Goal: Task Accomplishment & Management: Manage account settings

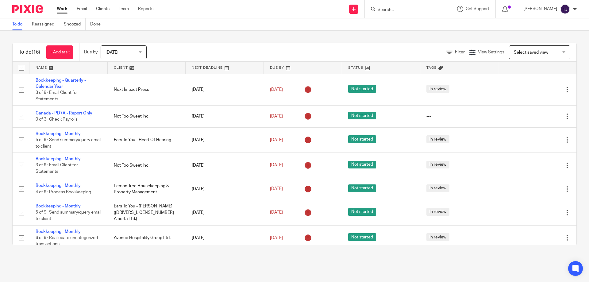
scroll to position [236, 0]
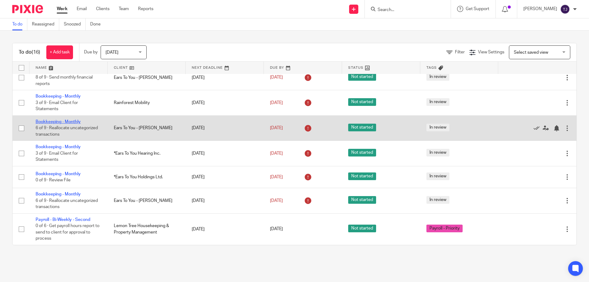
click at [64, 121] on link "Bookkeeping - Monthly" at bounding box center [58, 122] width 45 height 4
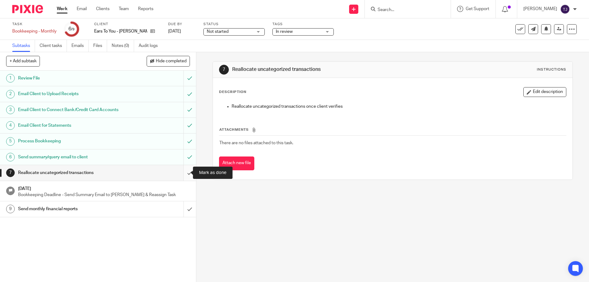
click at [184, 171] on input "submit" at bounding box center [98, 172] width 196 height 15
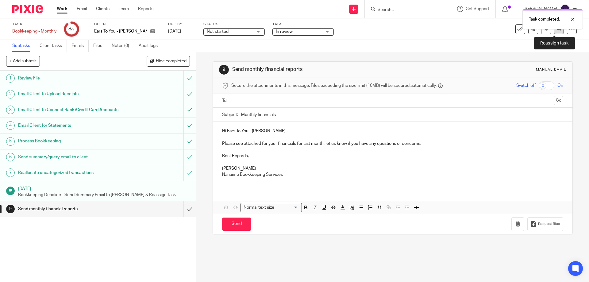
click at [557, 31] on icon at bounding box center [559, 29] width 5 height 5
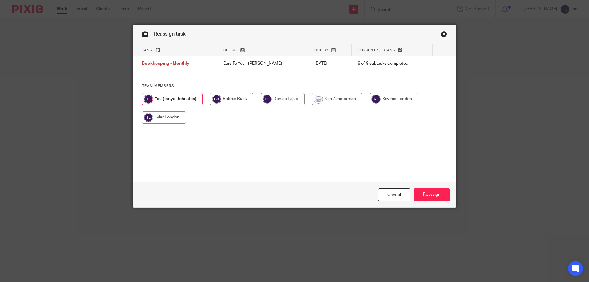
click at [337, 102] on input "radio" at bounding box center [337, 99] width 50 height 12
radio input "true"
click at [421, 197] on input "Reassign" at bounding box center [432, 194] width 37 height 13
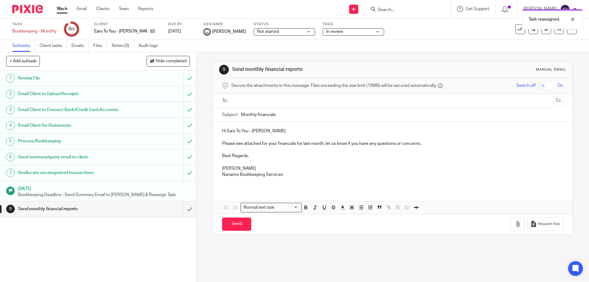
click at [18, 6] on img at bounding box center [27, 9] width 31 height 8
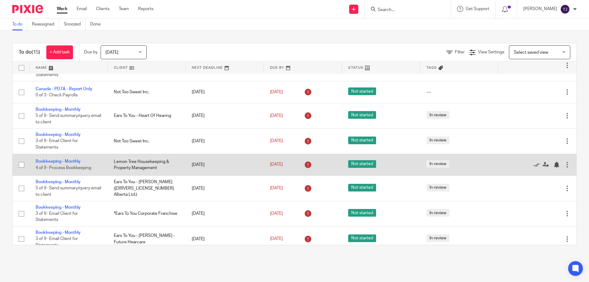
scroll to position [61, 0]
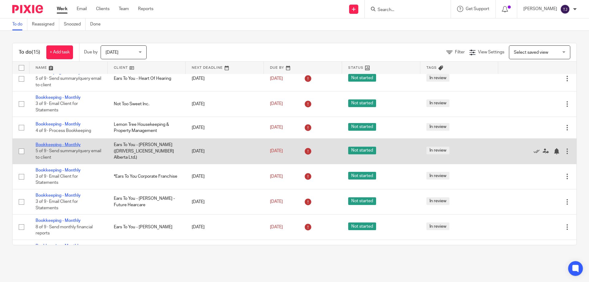
click at [54, 143] on link "Bookkeeping - Monthly" at bounding box center [58, 145] width 45 height 4
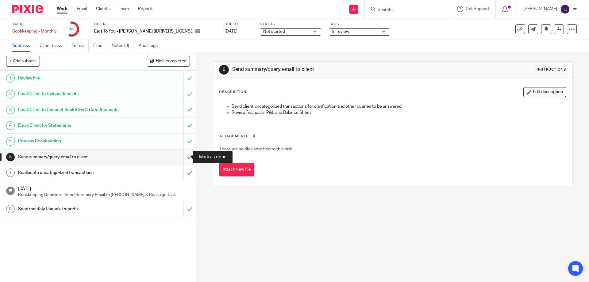
click at [183, 153] on input "submit" at bounding box center [98, 156] width 196 height 15
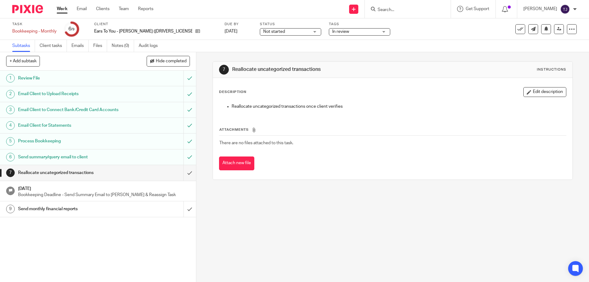
click at [183, 172] on input "submit" at bounding box center [98, 172] width 196 height 15
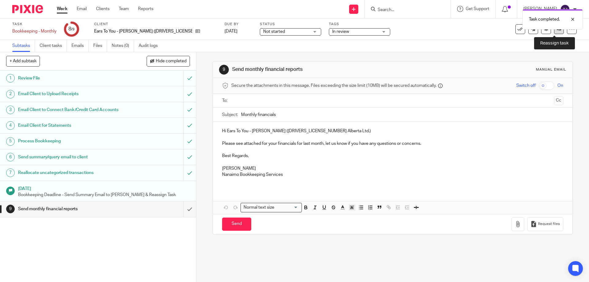
click at [554, 32] on link at bounding box center [559, 29] width 10 height 10
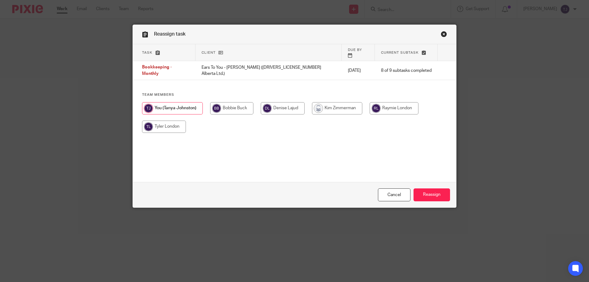
click at [332, 102] on input "radio" at bounding box center [337, 108] width 50 height 12
radio input "true"
click at [422, 192] on input "Reassign" at bounding box center [432, 194] width 37 height 13
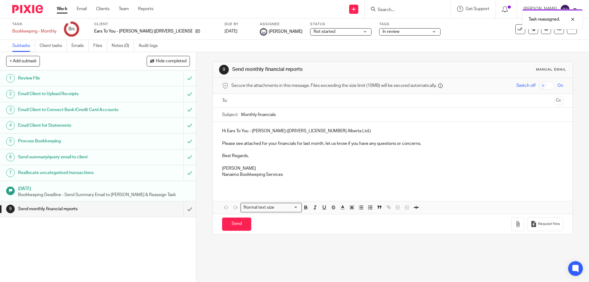
click at [25, 9] on img at bounding box center [27, 9] width 31 height 8
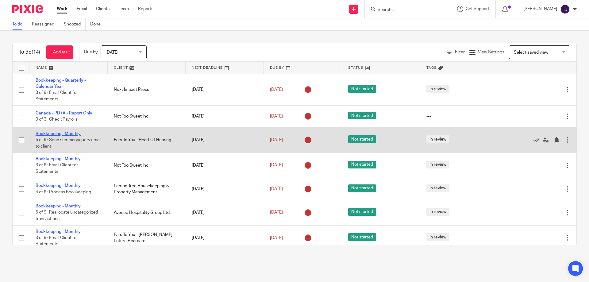
click at [57, 133] on link "Bookkeeping - Monthly" at bounding box center [58, 134] width 45 height 4
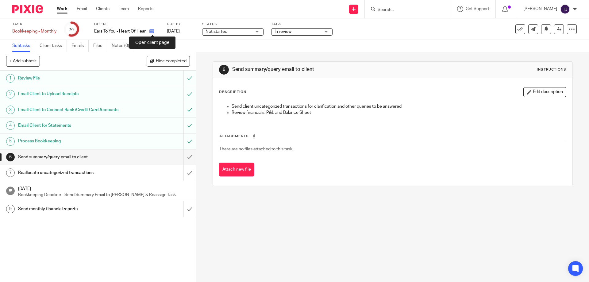
click at [152, 30] on icon at bounding box center [151, 31] width 5 height 5
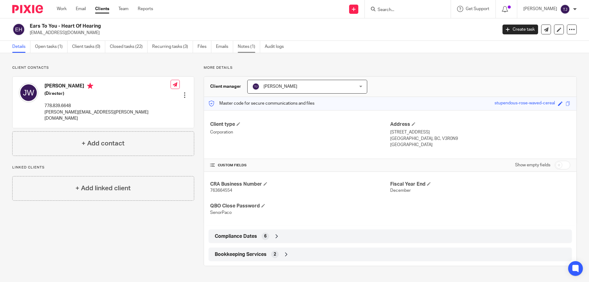
click at [244, 48] on link "Notes (1)" at bounding box center [249, 47] width 22 height 12
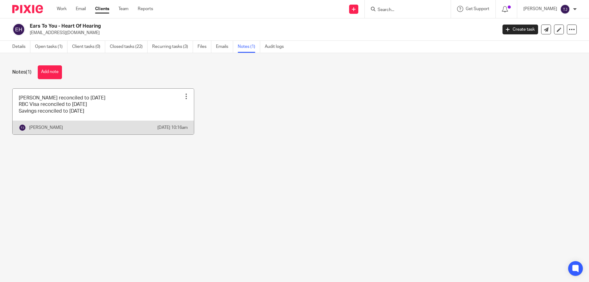
click at [98, 117] on link at bounding box center [103, 112] width 181 height 46
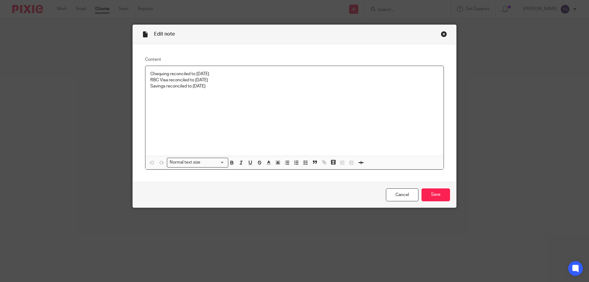
click at [210, 80] on p "RBC Visa reconciled to Aug 20" at bounding box center [294, 80] width 288 height 6
click at [433, 194] on input "Save" at bounding box center [436, 194] width 29 height 13
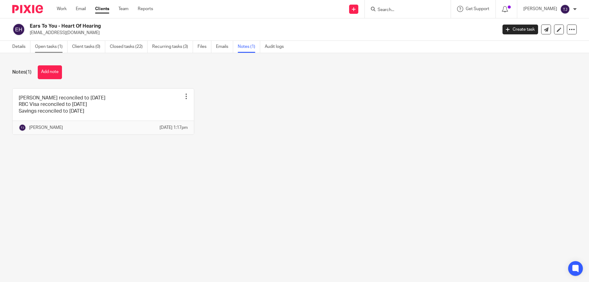
click at [47, 47] on link "Open tasks (1)" at bounding box center [51, 47] width 33 height 12
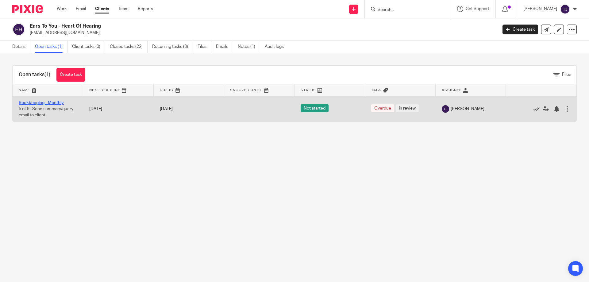
click at [46, 103] on link "Bookkeeping - Monthly" at bounding box center [41, 103] width 45 height 4
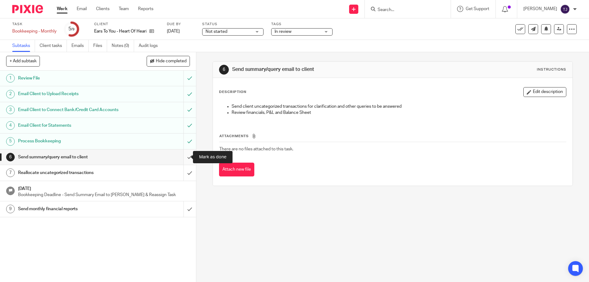
click at [182, 154] on input "submit" at bounding box center [98, 156] width 196 height 15
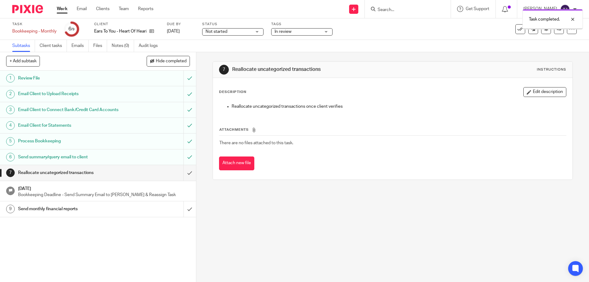
click at [183, 172] on input "submit" at bounding box center [98, 172] width 196 height 15
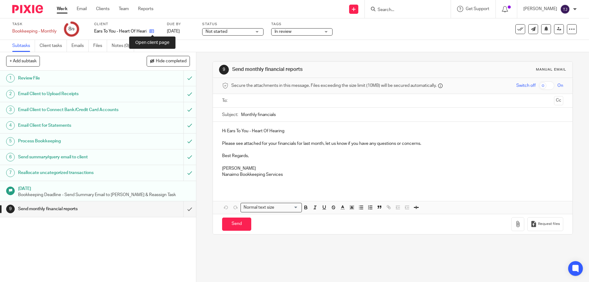
click at [153, 31] on icon at bounding box center [151, 31] width 5 height 5
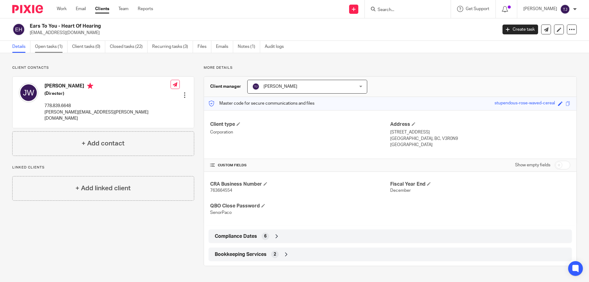
click at [47, 50] on link "Open tasks (1)" at bounding box center [51, 47] width 33 height 12
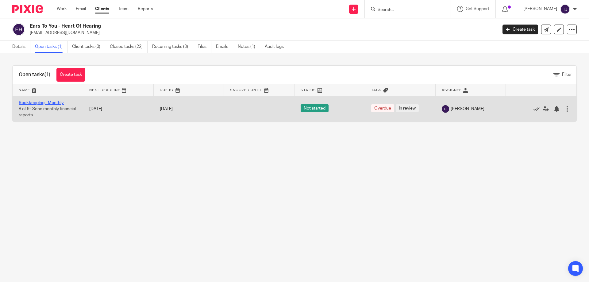
click at [30, 103] on link "Bookkeeping - Monthly" at bounding box center [41, 103] width 45 height 4
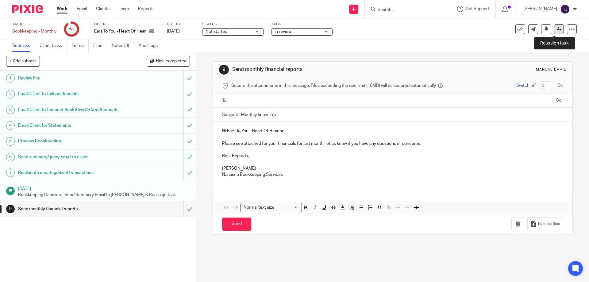
click at [554, 31] on link at bounding box center [559, 29] width 10 height 10
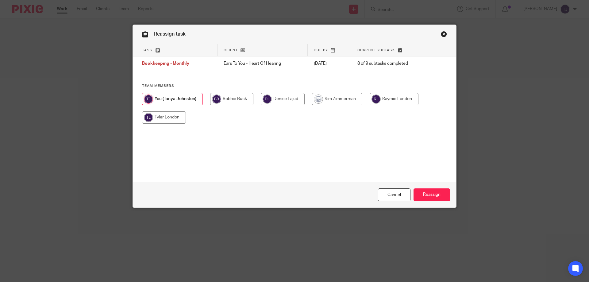
click at [338, 104] on input "radio" at bounding box center [337, 99] width 50 height 12
radio input "true"
click at [422, 194] on input "Reassign" at bounding box center [432, 194] width 37 height 13
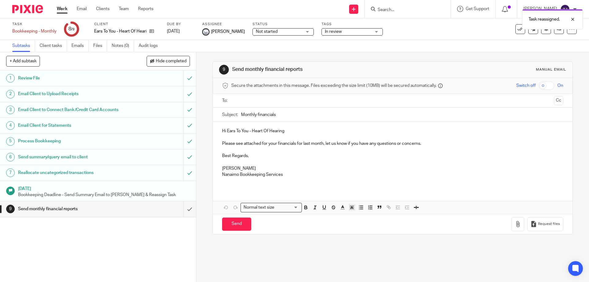
drag, startPoint x: 23, startPoint y: 9, endPoint x: 35, endPoint y: 9, distance: 12.6
click at [23, 9] on img at bounding box center [27, 9] width 31 height 8
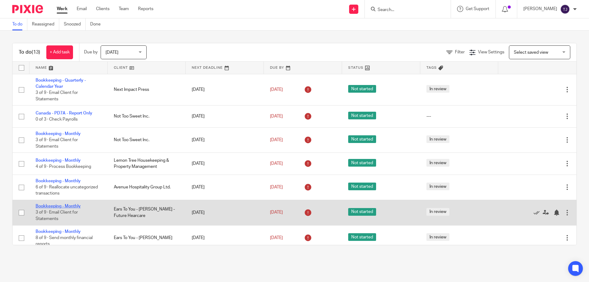
click at [56, 205] on link "Bookkeeping - Monthly" at bounding box center [58, 206] width 45 height 4
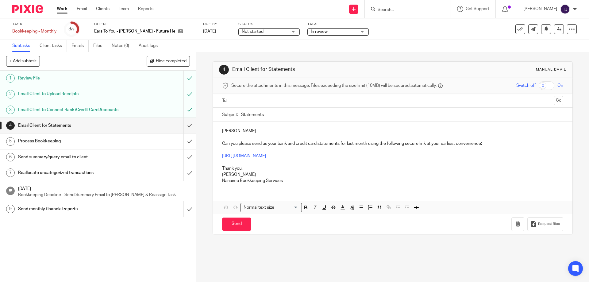
click at [30, 7] on img at bounding box center [27, 9] width 31 height 8
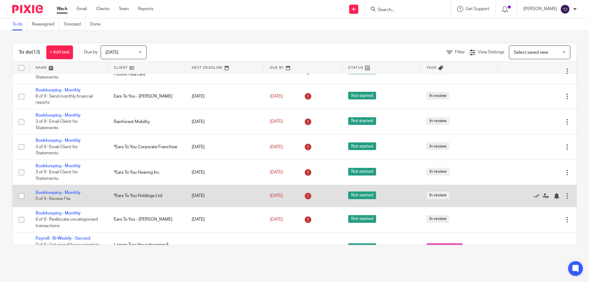
scroll to position [160, 0]
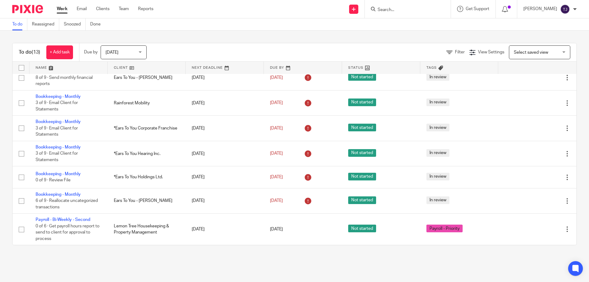
click at [403, 8] on input "Search" at bounding box center [404, 10] width 55 height 6
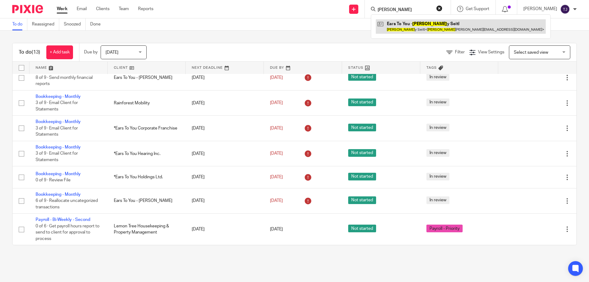
type input "emil"
click at [407, 26] on link at bounding box center [461, 26] width 170 height 14
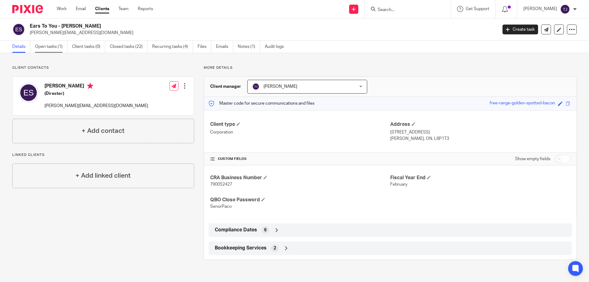
click at [52, 46] on link "Open tasks (1)" at bounding box center [51, 47] width 33 height 12
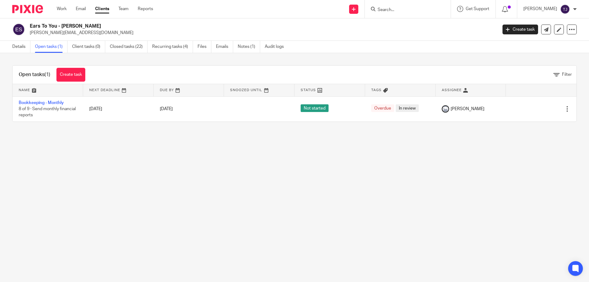
click at [29, 8] on img at bounding box center [27, 9] width 31 height 8
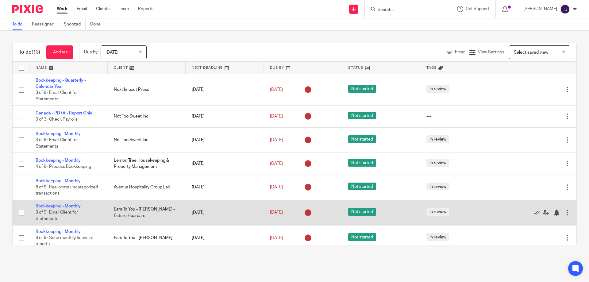
click at [65, 206] on link "Bookkeeping - Monthly" at bounding box center [58, 206] width 45 height 4
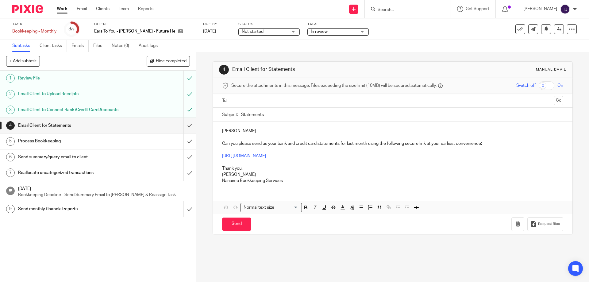
click at [243, 99] on input "text" at bounding box center [392, 100] width 318 height 7
click at [275, 118] on input "Statements" at bounding box center [402, 116] width 322 height 14
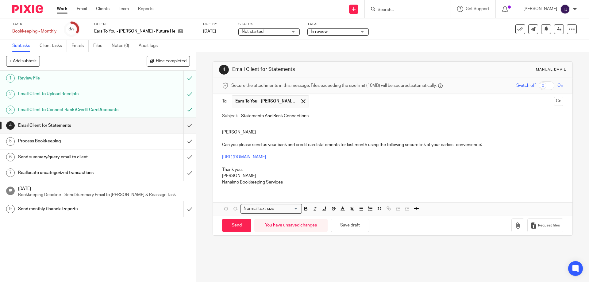
type input "Statements And Bank Connections"
drag, startPoint x: 220, startPoint y: 132, endPoint x: 231, endPoint y: 122, distance: 14.5
click at [222, 130] on p "Mable" at bounding box center [392, 132] width 341 height 6
drag, startPoint x: 221, startPoint y: 145, endPoint x: 225, endPoint y: 137, distance: 9.1
click at [222, 144] on p "Can you please send us your bank and credit card statements for last month usin…" at bounding box center [392, 145] width 341 height 6
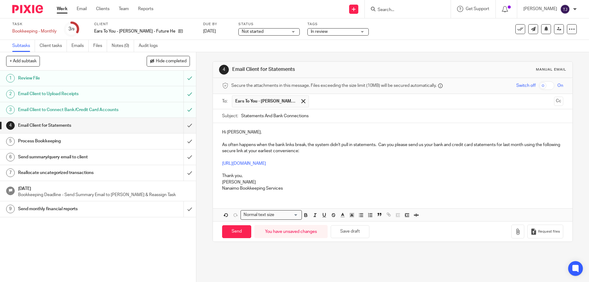
click at [522, 146] on p "As often happens when the bank links break, the system didn't pull in statement…" at bounding box center [392, 148] width 341 height 13
click at [525, 144] on p "As often happens when the bank links break, the system didn't pull in statement…" at bounding box center [392, 148] width 341 height 13
drag, startPoint x: 269, startPoint y: 156, endPoint x: 335, endPoint y: 153, distance: 66.3
click at [269, 156] on p at bounding box center [392, 157] width 341 height 6
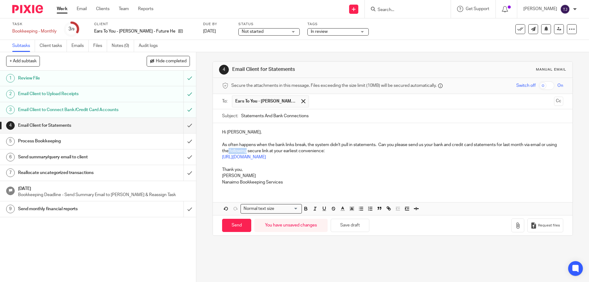
drag, startPoint x: 238, startPoint y: 151, endPoint x: 256, endPoint y: 153, distance: 17.9
click at [256, 153] on p "As often happens when the bank links break, the system didn't pull in statement…" at bounding box center [392, 148] width 341 height 13
click at [379, 144] on p "As often happens when the bank links break, the system didn't pull in statement…" at bounding box center [392, 148] width 341 height 13
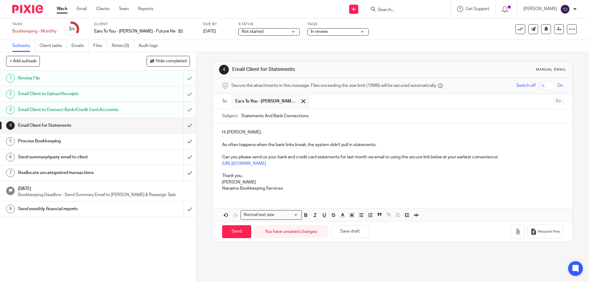
drag, startPoint x: 381, startPoint y: 144, endPoint x: 390, endPoint y: 142, distance: 9.1
click at [381, 144] on p "As often happens when the bank links break, the system didn't pull in statement…" at bounding box center [392, 145] width 341 height 6
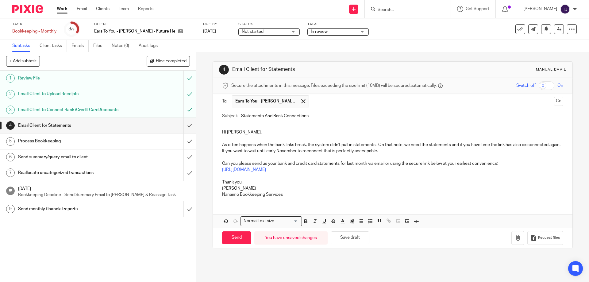
drag, startPoint x: 459, startPoint y: 144, endPoint x: 466, endPoint y: 134, distance: 12.1
click at [458, 144] on p "As often happens when the bank links break, the system didn't pull in statement…" at bounding box center [392, 148] width 341 height 13
click at [499, 144] on p "As often happens when the bank links break, the system didn't pull in statement…" at bounding box center [392, 148] width 341 height 13
drag, startPoint x: 515, startPoint y: 144, endPoint x: 528, endPoint y: 129, distance: 19.8
click at [515, 142] on p "As often happens when the bank links break, the system didn't pull in statement…" at bounding box center [392, 148] width 341 height 13
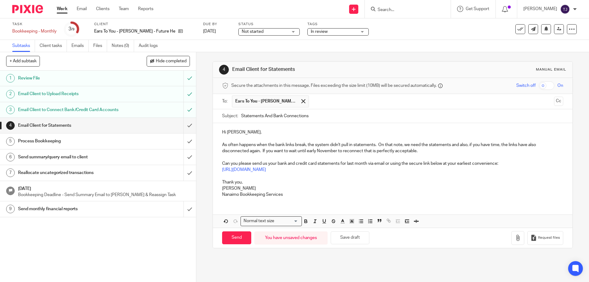
click at [429, 150] on p "As often happens when the bank links break, the system didn't pull in statement…" at bounding box center [392, 148] width 341 height 13
click at [235, 236] on input "Send" at bounding box center [236, 237] width 29 height 13
type input "Sent"
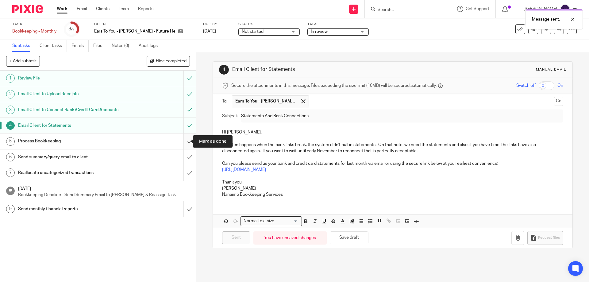
click at [184, 141] on input "submit" at bounding box center [98, 140] width 196 height 15
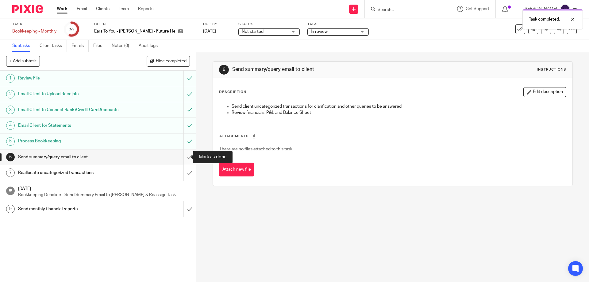
click at [181, 157] on input "submit" at bounding box center [98, 156] width 196 height 15
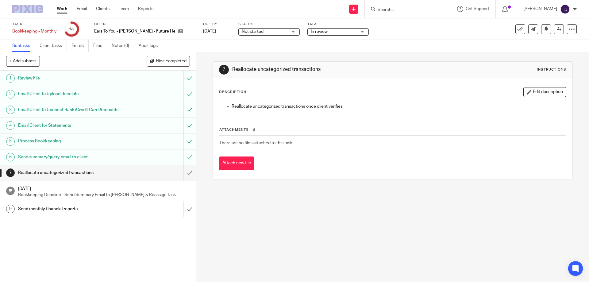
drag, startPoint x: 34, startPoint y: 5, endPoint x: 33, endPoint y: 9, distance: 4.1
click at [33, 9] on div at bounding box center [25, 9] width 51 height 18
click at [21, 7] on img at bounding box center [27, 9] width 31 height 8
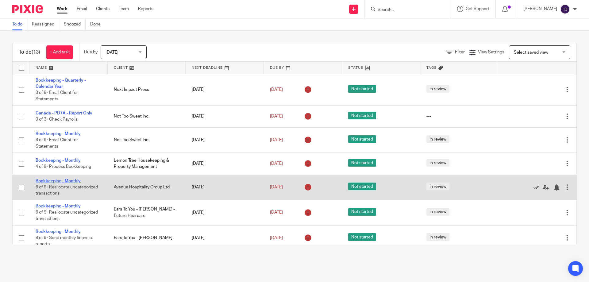
click at [66, 181] on link "Bookkeeping - Monthly" at bounding box center [58, 181] width 45 height 4
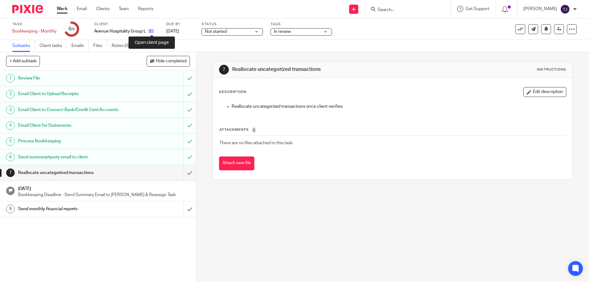
click at [153, 33] on icon at bounding box center [151, 31] width 5 height 5
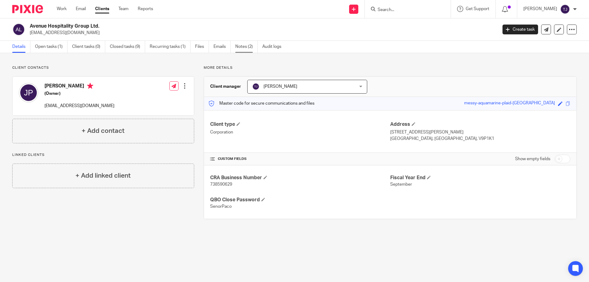
click at [245, 44] on link "Notes (2)" at bounding box center [246, 47] width 22 height 12
